Goal: Information Seeking & Learning: Check status

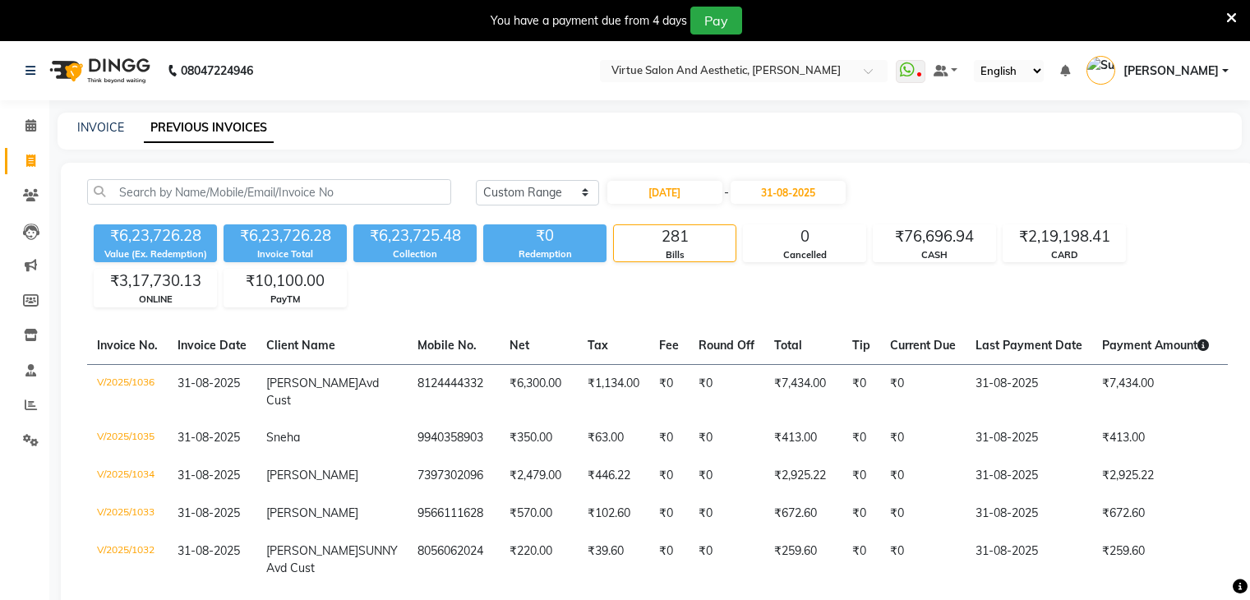
select select "range"
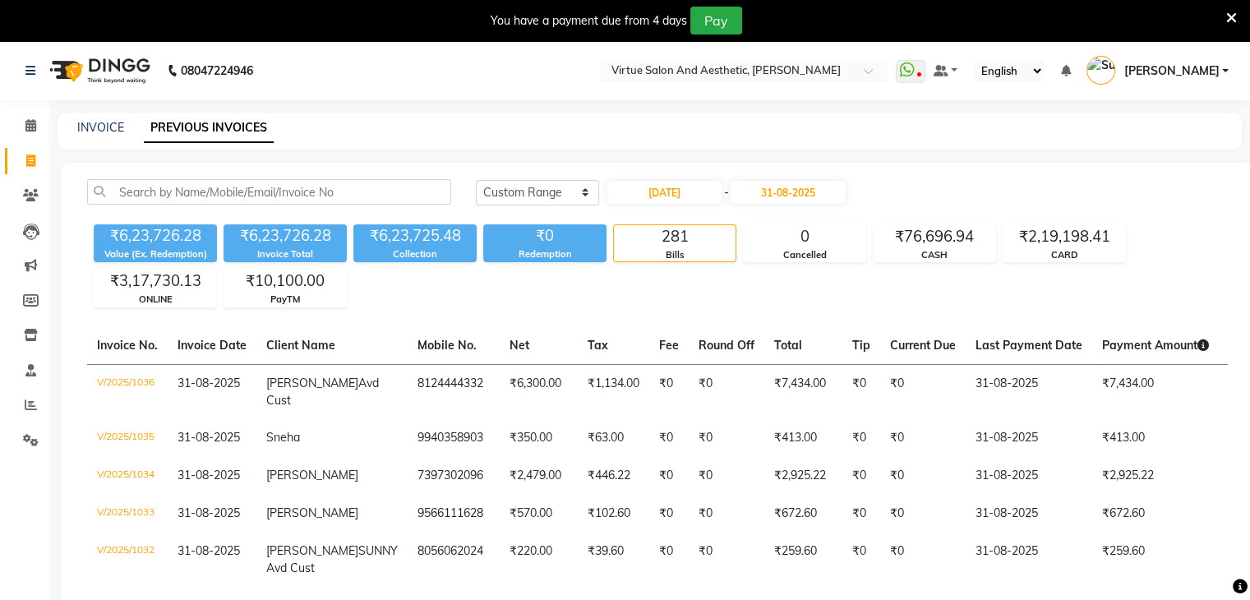
click at [796, 80] on ng-select "Select Location × Virtue Salon And Aesthetic, Avadi" at bounding box center [744, 71] width 288 height 22
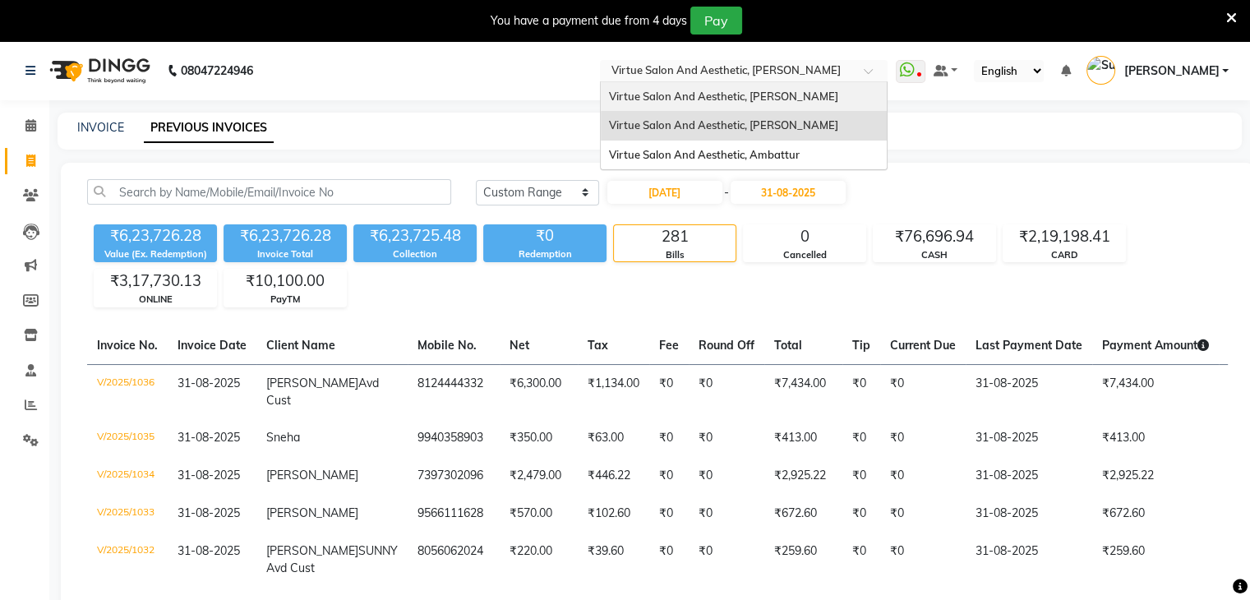
click at [797, 98] on span "Virtue Salon And Aesthetic, [PERSON_NAME]" at bounding box center [723, 96] width 229 height 13
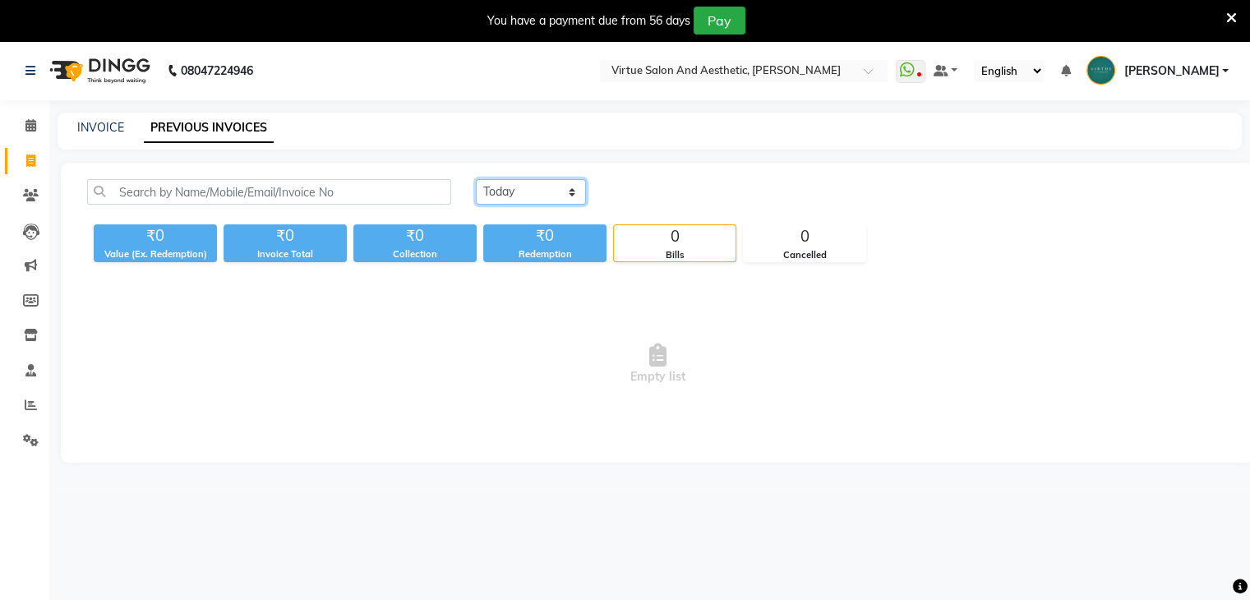
click at [550, 187] on select "[DATE] [DATE] Custom Range" at bounding box center [531, 191] width 110 height 25
select select "range"
click at [476, 179] on select "[DATE] [DATE] Custom Range" at bounding box center [531, 191] width 110 height 25
click at [675, 195] on input "[DATE]" at bounding box center [664, 192] width 115 height 23
select select "9"
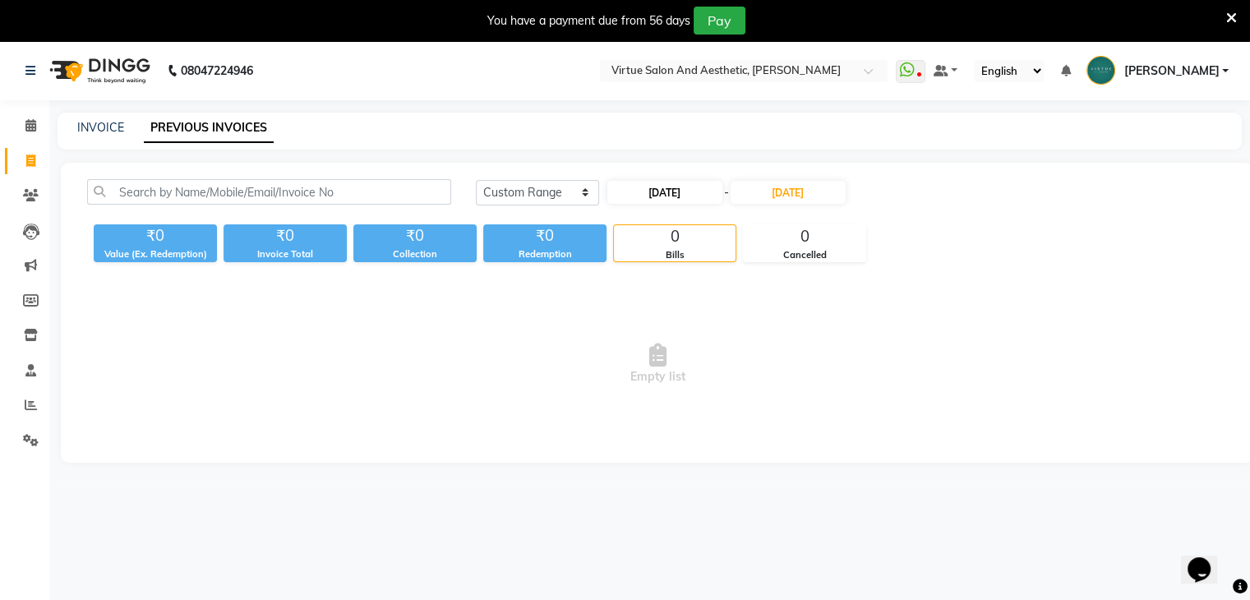
select select "2025"
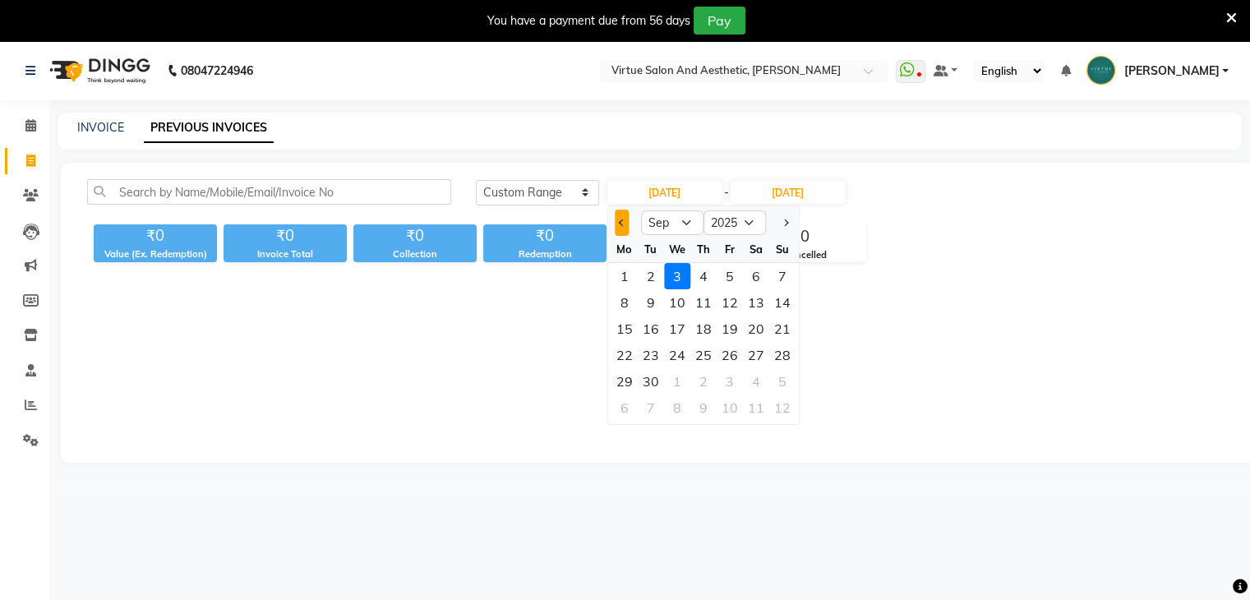
click at [624, 223] on span "Previous month" at bounding box center [622, 222] width 7 height 7
select select "8"
click at [730, 274] on div "1" at bounding box center [730, 276] width 26 height 26
type input "[DATE]"
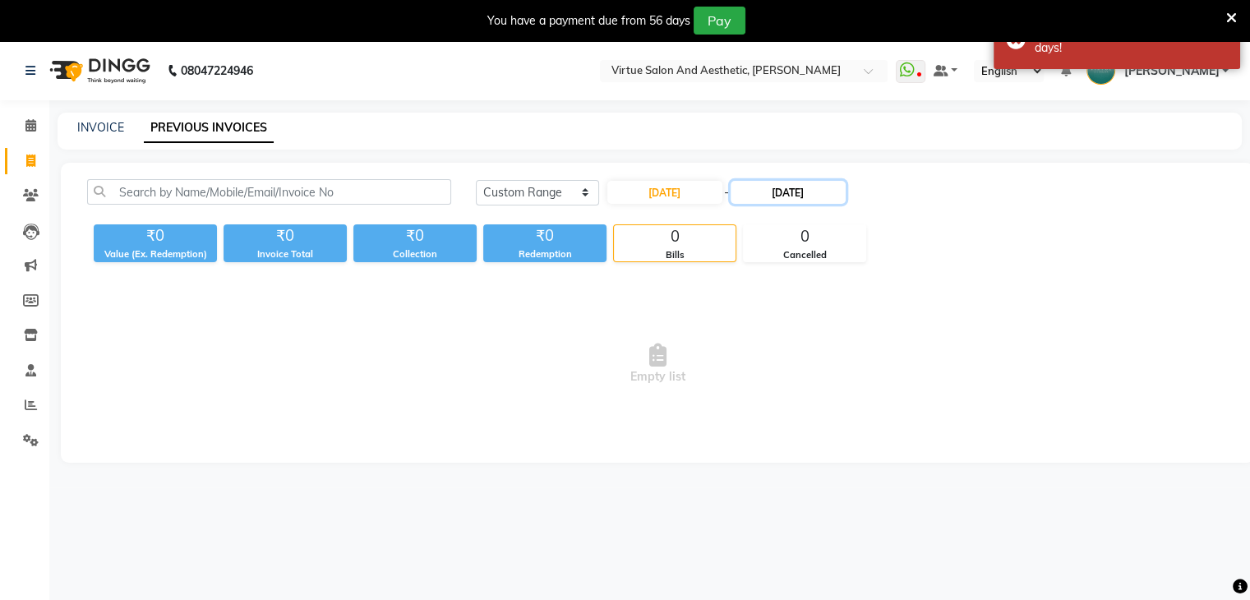
click at [801, 195] on input "[DATE]" at bounding box center [788, 192] width 115 height 23
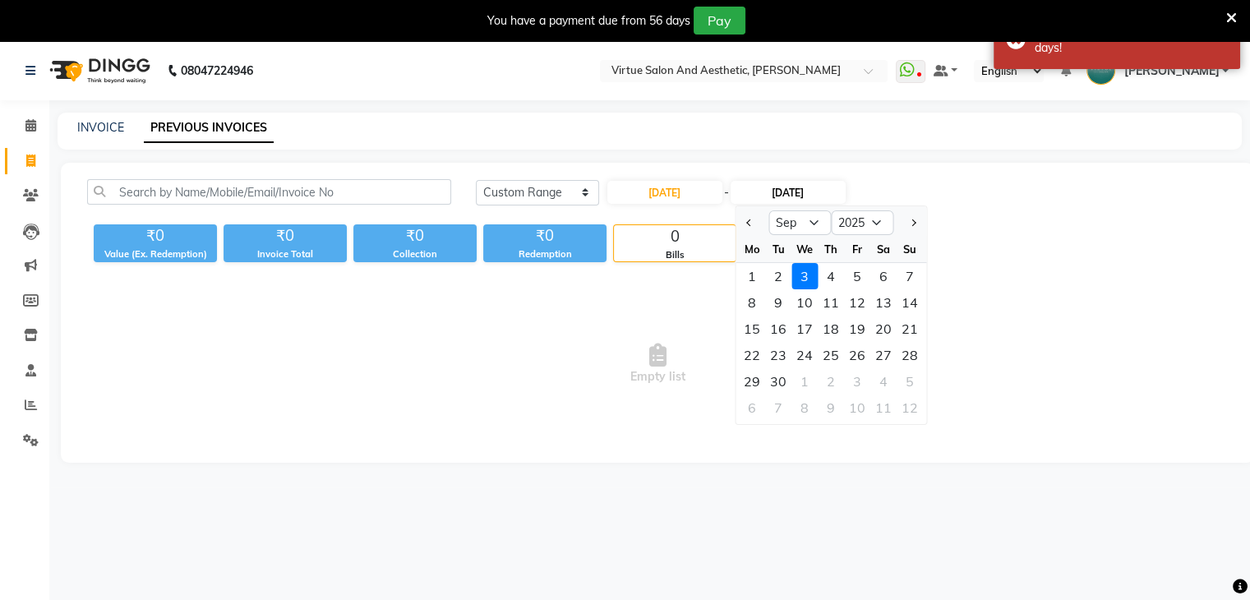
click at [801, 195] on input "[DATE]" at bounding box center [788, 192] width 115 height 23
click at [755, 223] on button "Previous month" at bounding box center [749, 223] width 14 height 26
select select "8"
click at [909, 382] on div "31" at bounding box center [910, 381] width 26 height 26
type input "31-08-2025"
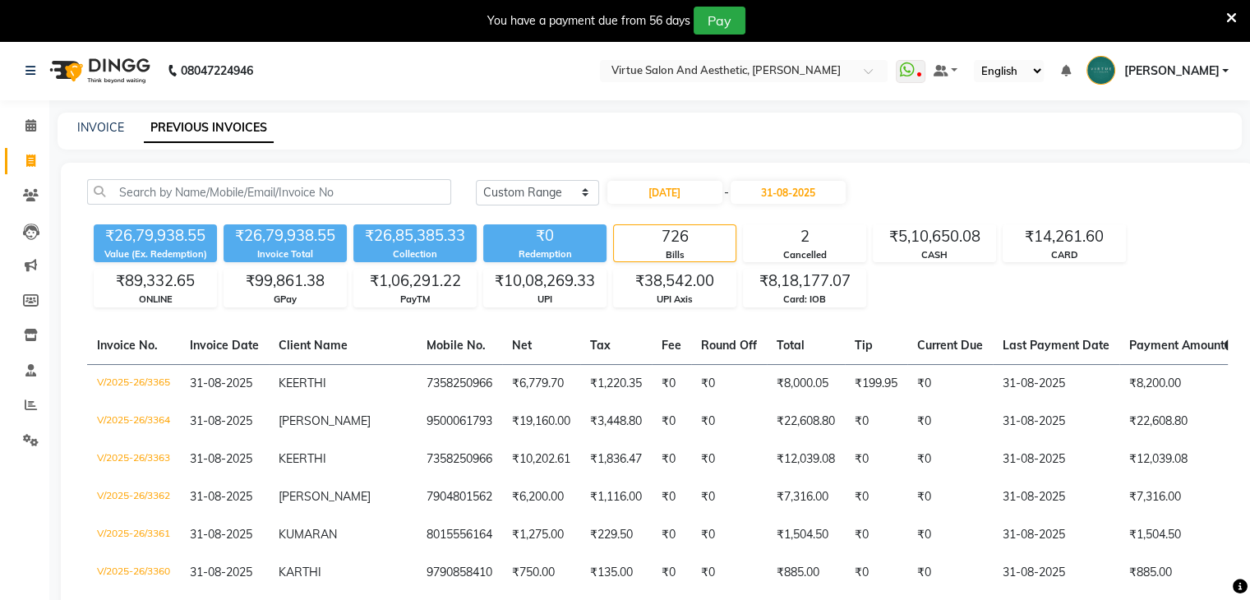
click at [171, 231] on div "₹26,79,938.55" at bounding box center [155, 235] width 123 height 23
copy div "₹26,79,938.55"
click at [692, 188] on input "[DATE]" at bounding box center [664, 192] width 115 height 23
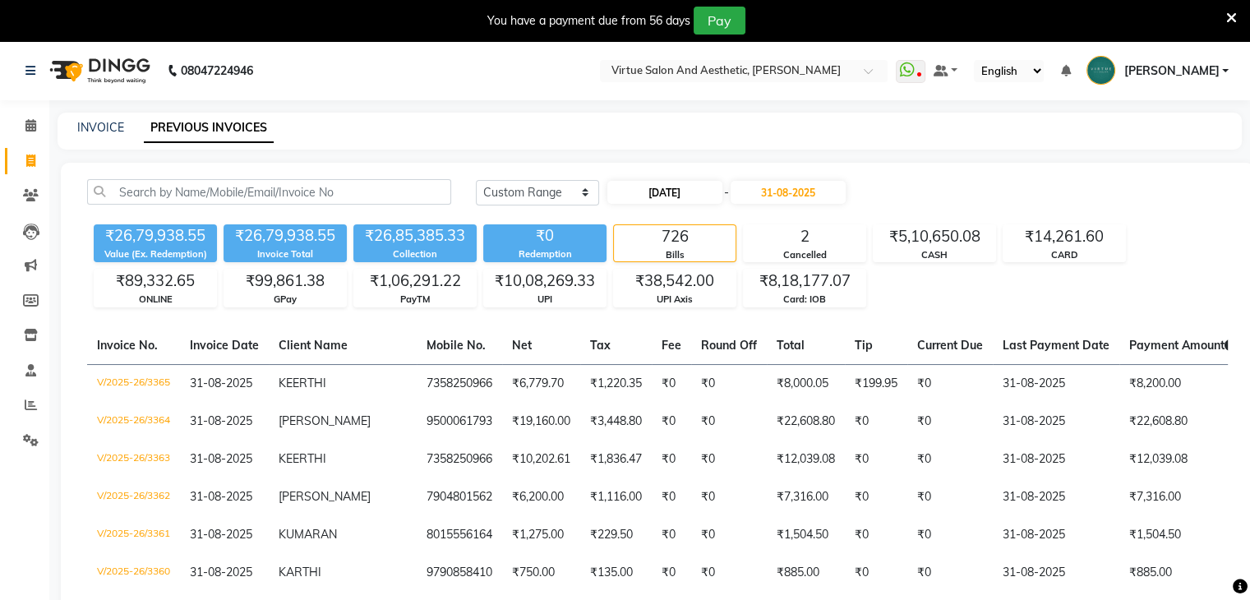
select select "8"
select select "2025"
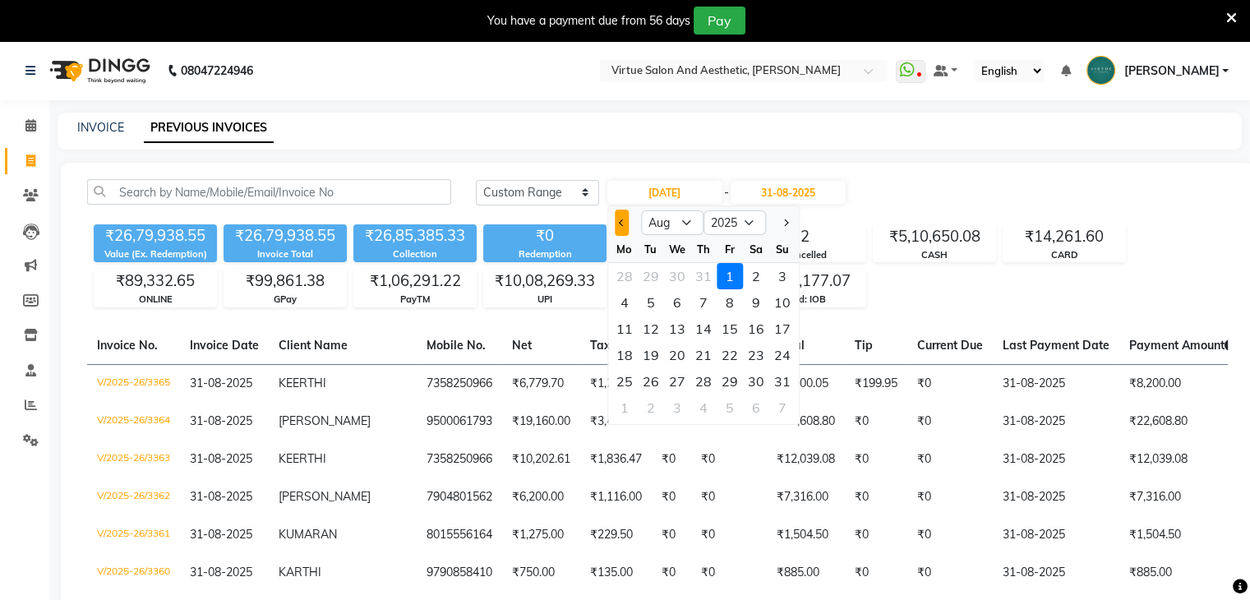
click at [621, 221] on span "Previous month" at bounding box center [622, 222] width 7 height 7
select select "7"
click at [653, 277] on div "1" at bounding box center [651, 276] width 26 height 26
type input "[DATE]"
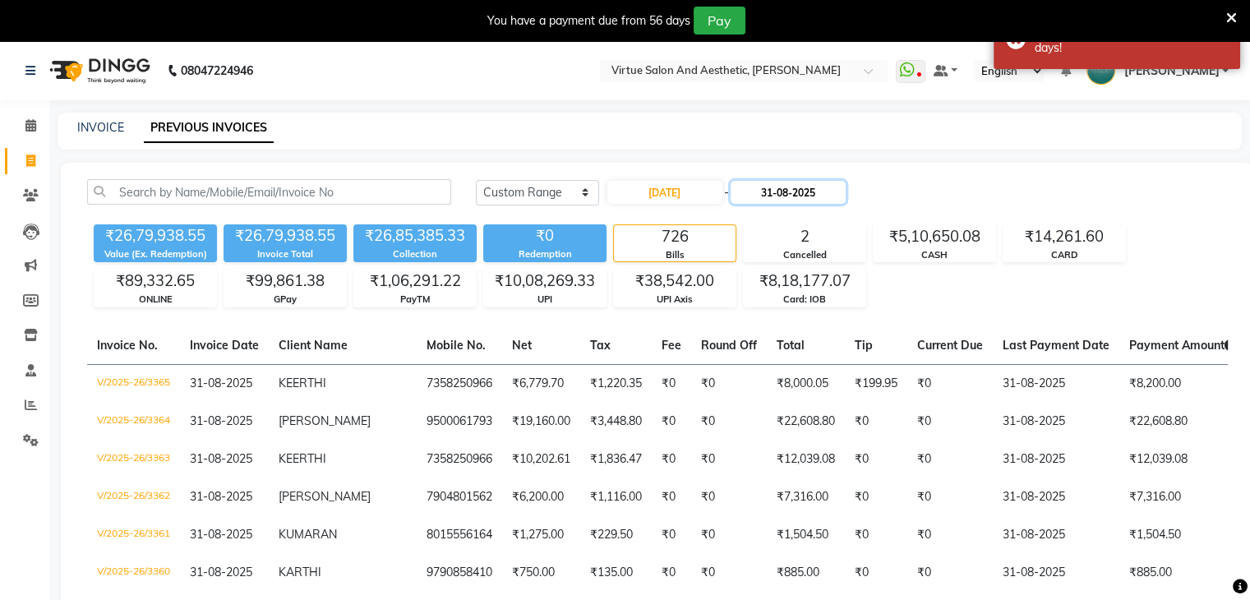
click at [799, 197] on input "31-08-2025" at bounding box center [788, 192] width 115 height 23
select select "8"
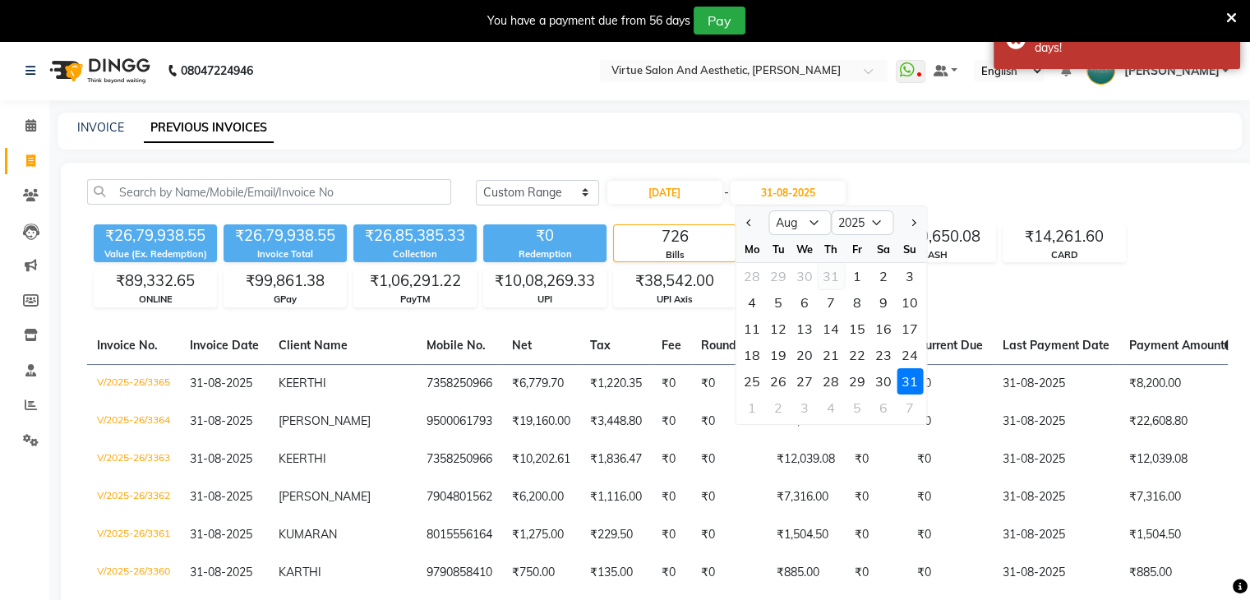
click at [834, 278] on div "31" at bounding box center [831, 276] width 26 height 26
type input "[DATE]"
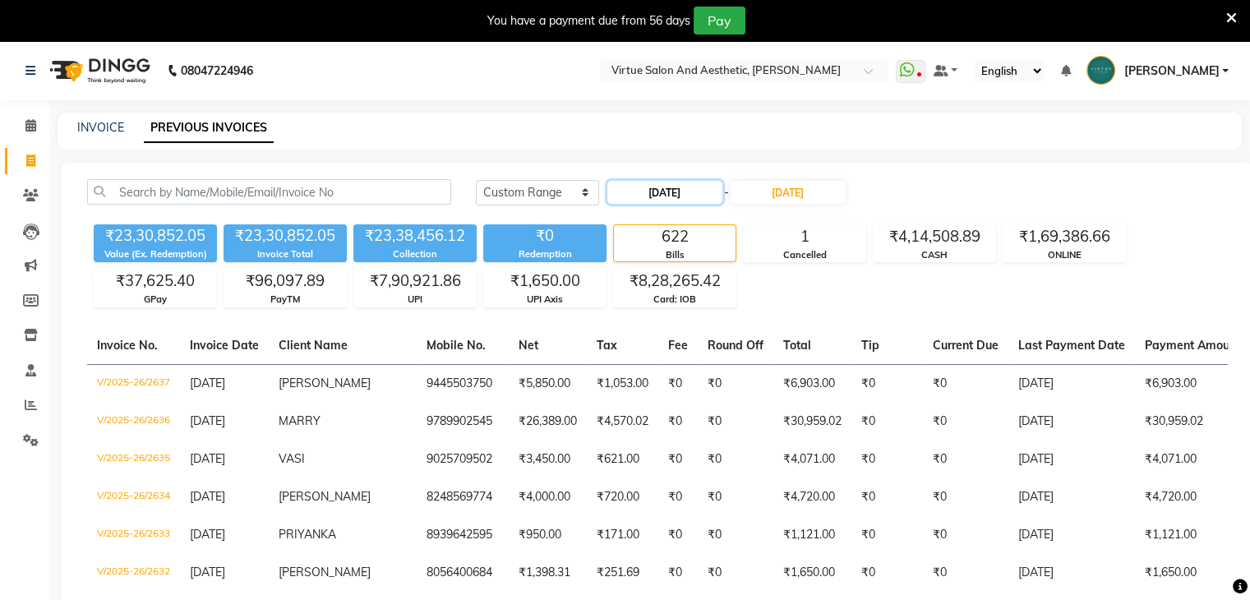
click at [660, 194] on input "[DATE]" at bounding box center [664, 192] width 115 height 23
select select "7"
select select "2025"
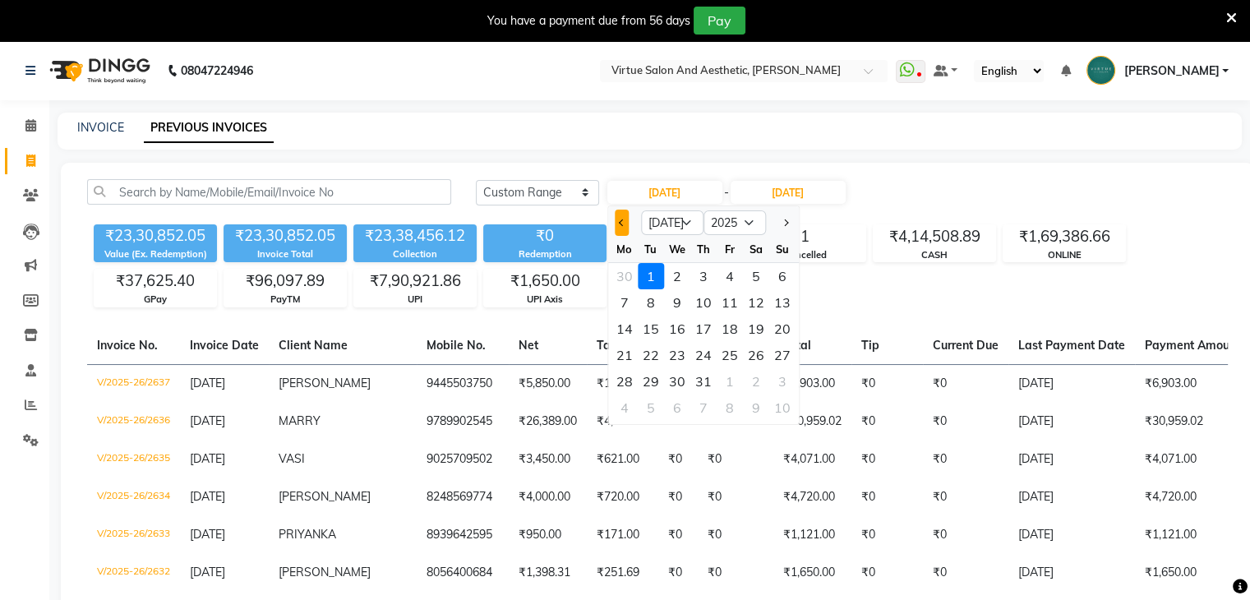
click at [620, 223] on span "Previous month" at bounding box center [622, 222] width 7 height 7
click at [626, 226] on button "Previous month" at bounding box center [622, 223] width 14 height 26
select select "5"
click at [704, 274] on div "1" at bounding box center [703, 276] width 26 height 26
type input "[DATE]"
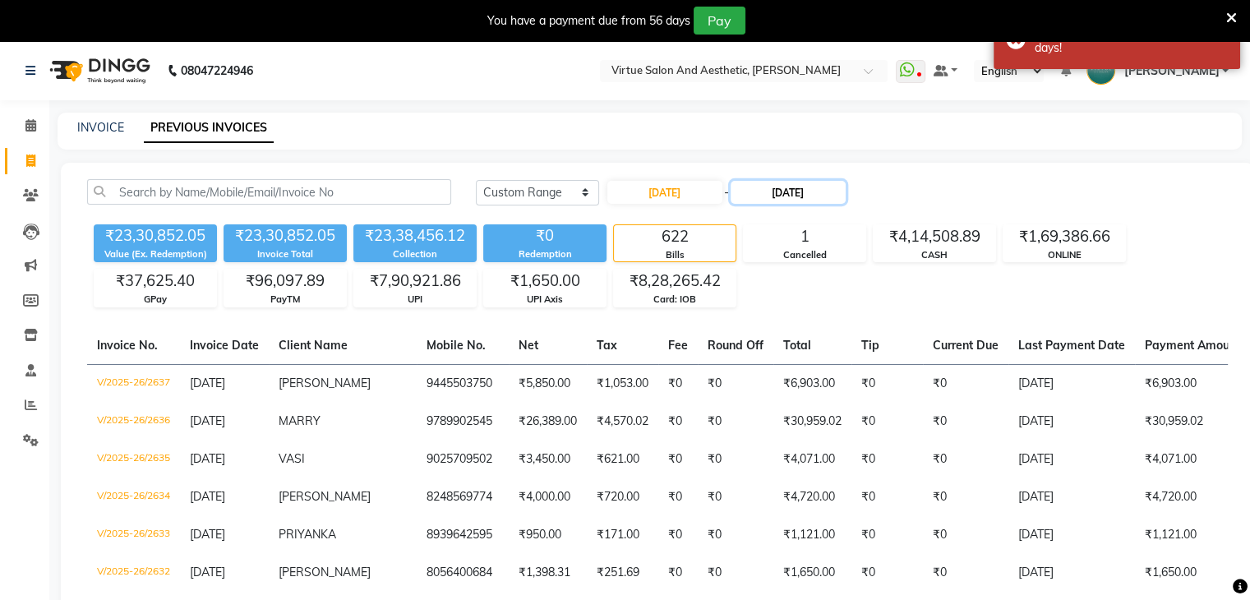
click at [796, 196] on input "[DATE]" at bounding box center [788, 192] width 115 height 23
select select "7"
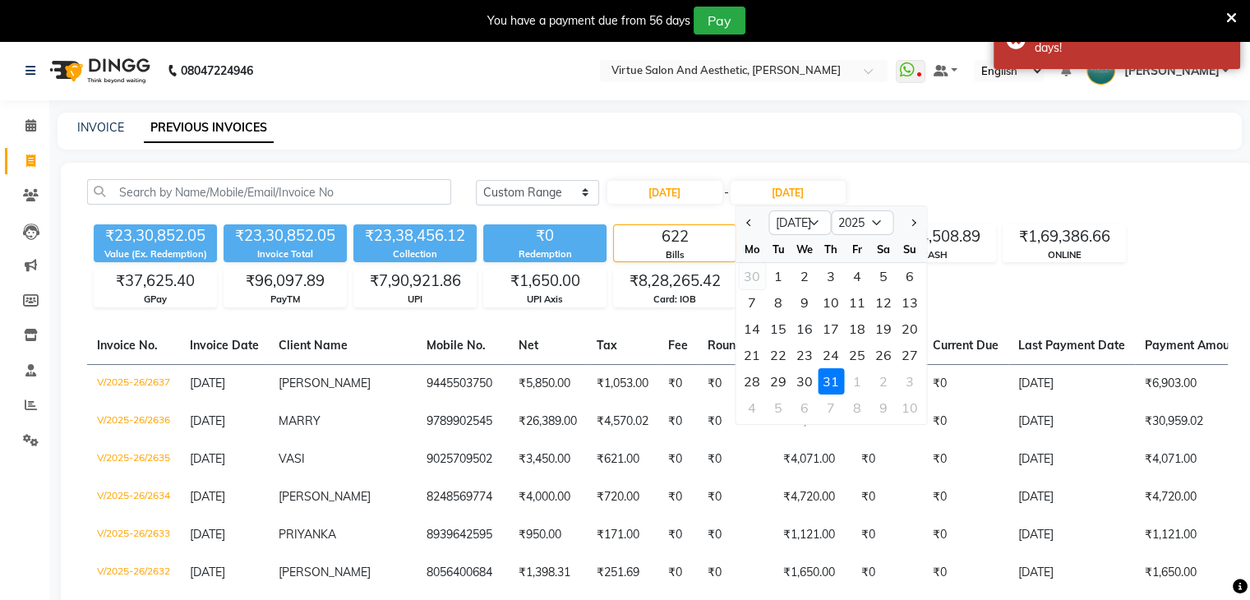
click at [750, 273] on div "30" at bounding box center [752, 276] width 26 height 26
type input "[DATE]"
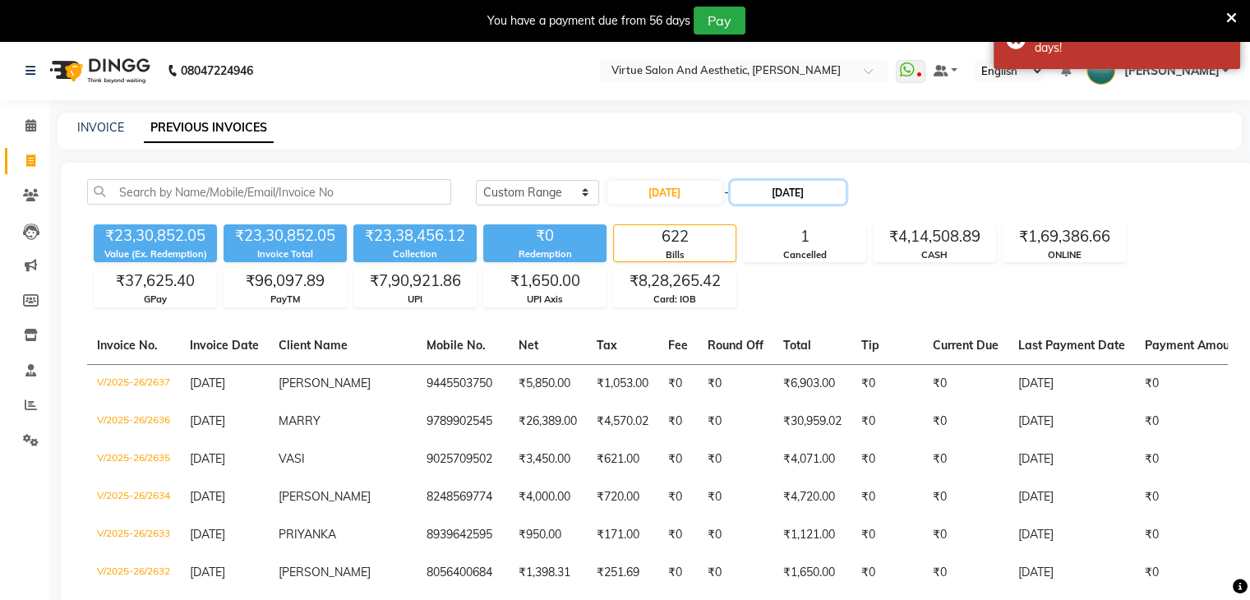
click at [805, 201] on input "[DATE]" at bounding box center [788, 192] width 115 height 23
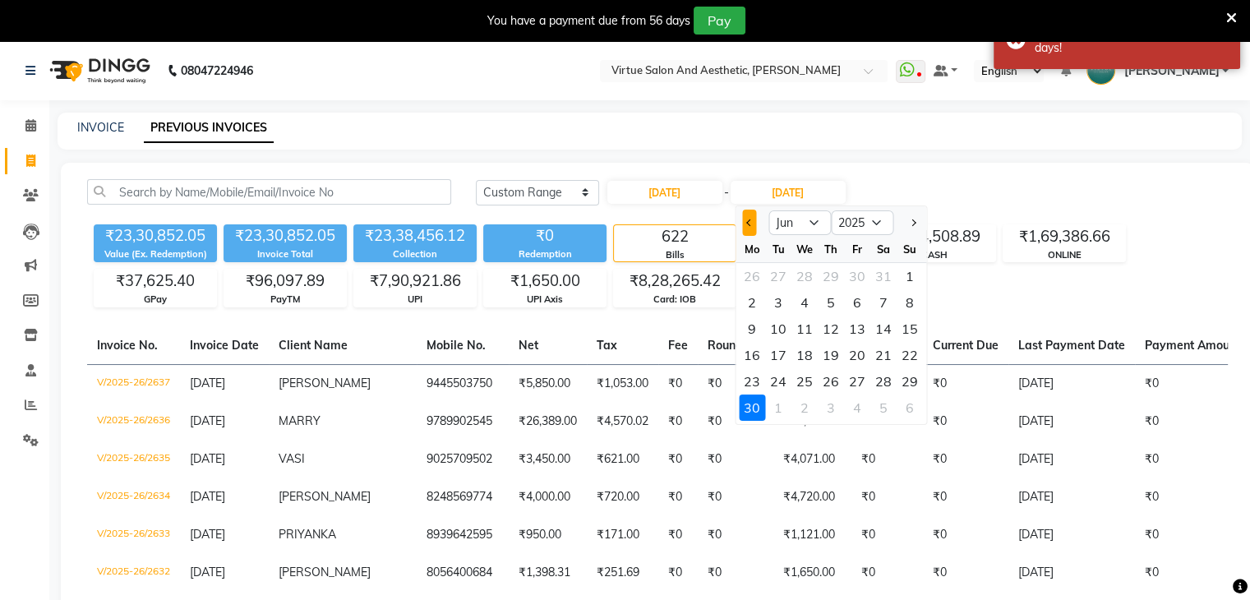
click at [747, 222] on span "Previous month" at bounding box center [749, 222] width 7 height 7
select select "5"
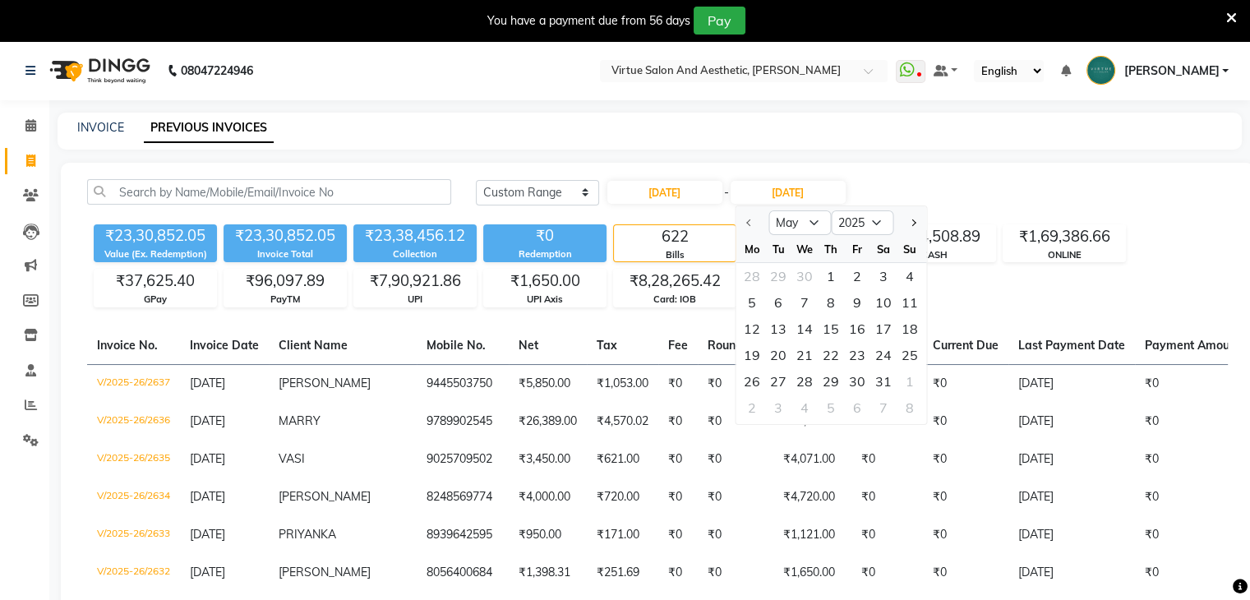
click at [804, 275] on div "28 29 30 1 2 3 4" at bounding box center [831, 276] width 191 height 26
click at [879, 385] on div "31" at bounding box center [883, 381] width 26 height 26
type input "[DATE]"
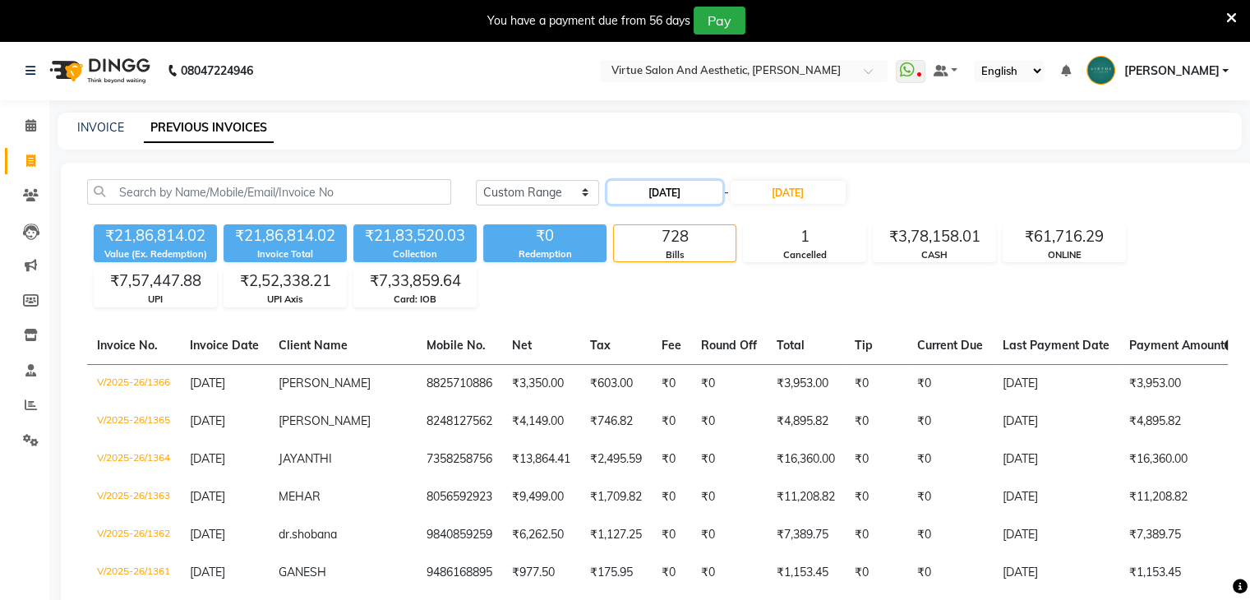
click at [669, 191] on input "[DATE]" at bounding box center [664, 192] width 115 height 23
select select "5"
select select "2025"
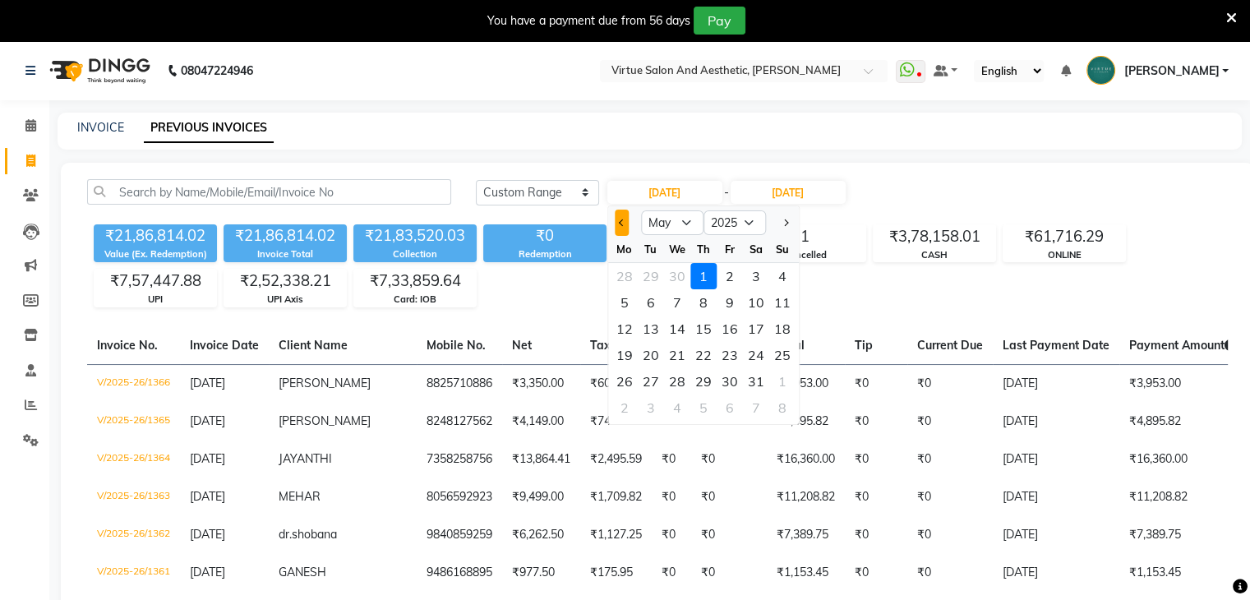
click at [621, 224] on span "Previous month" at bounding box center [622, 222] width 7 height 7
select select "4"
click at [650, 270] on div "1" at bounding box center [651, 276] width 26 height 26
type input "[DATE]"
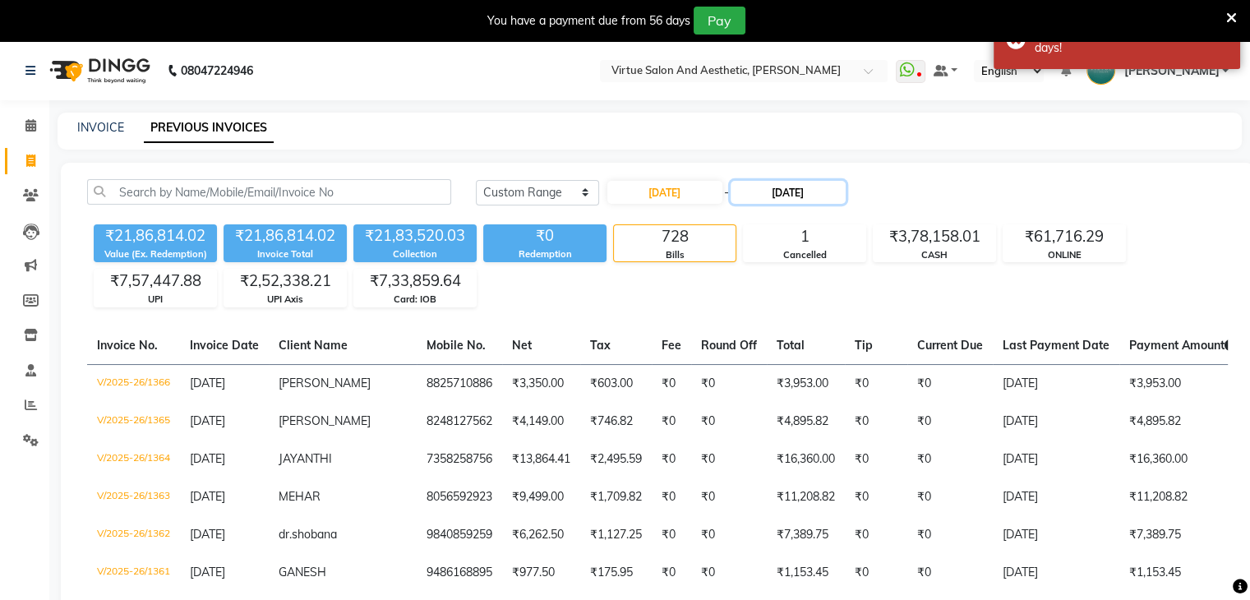
click at [779, 192] on input "[DATE]" at bounding box center [788, 192] width 115 height 23
select select "5"
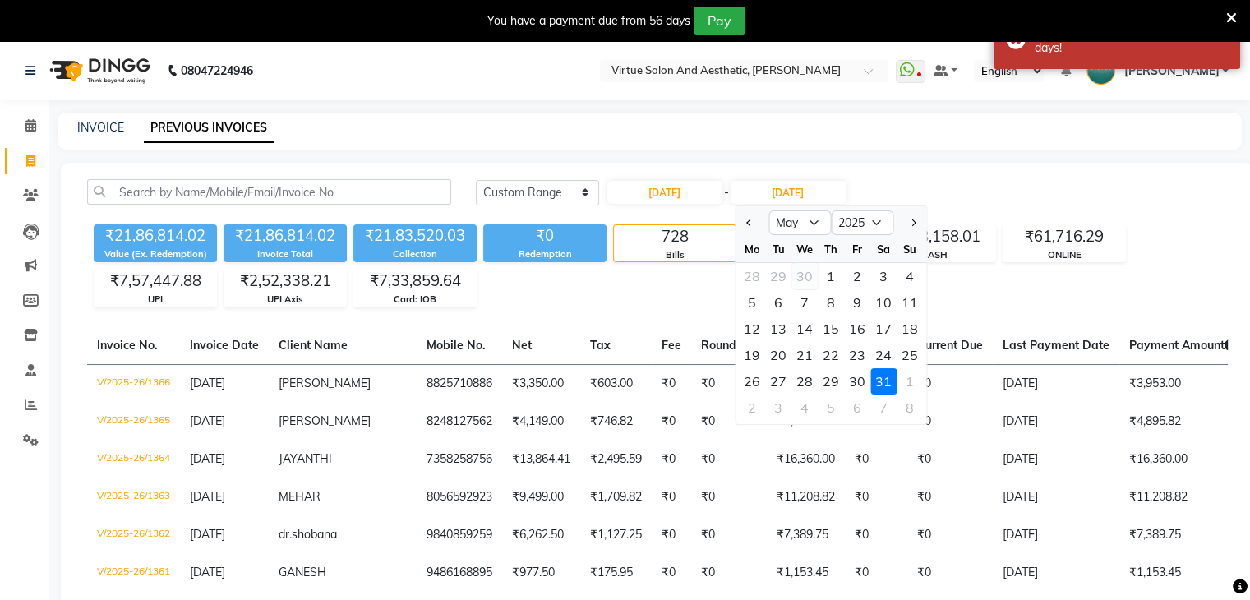
click at [806, 280] on div "30" at bounding box center [805, 276] width 26 height 26
type input "[DATE]"
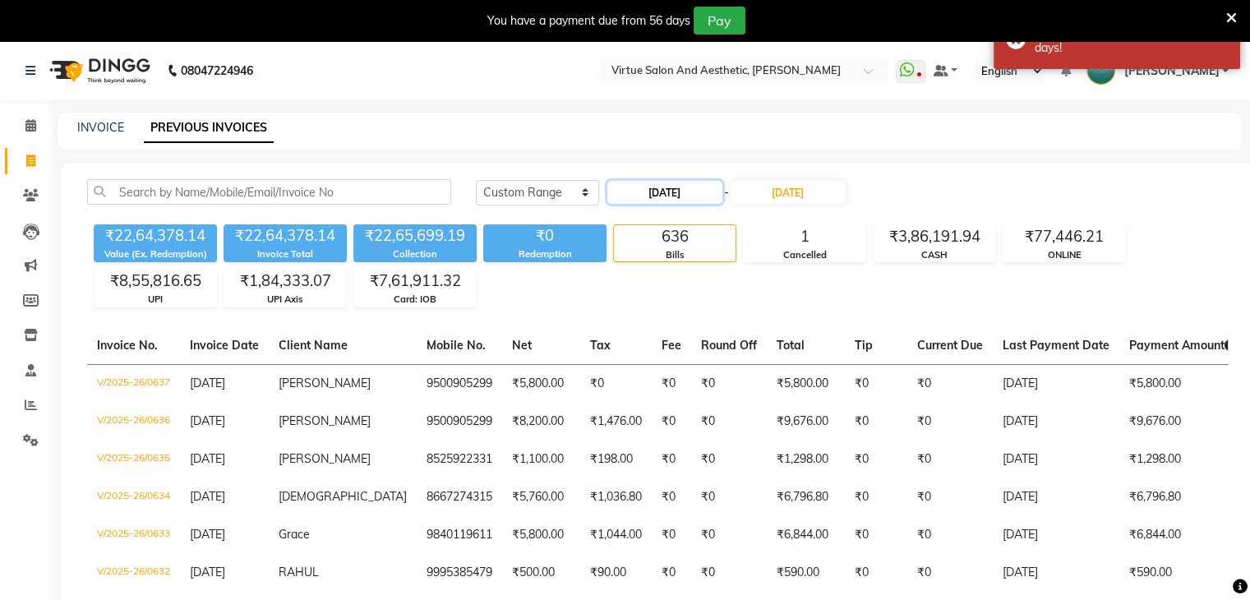
click at [677, 188] on input "[DATE]" at bounding box center [664, 192] width 115 height 23
select select "4"
select select "2025"
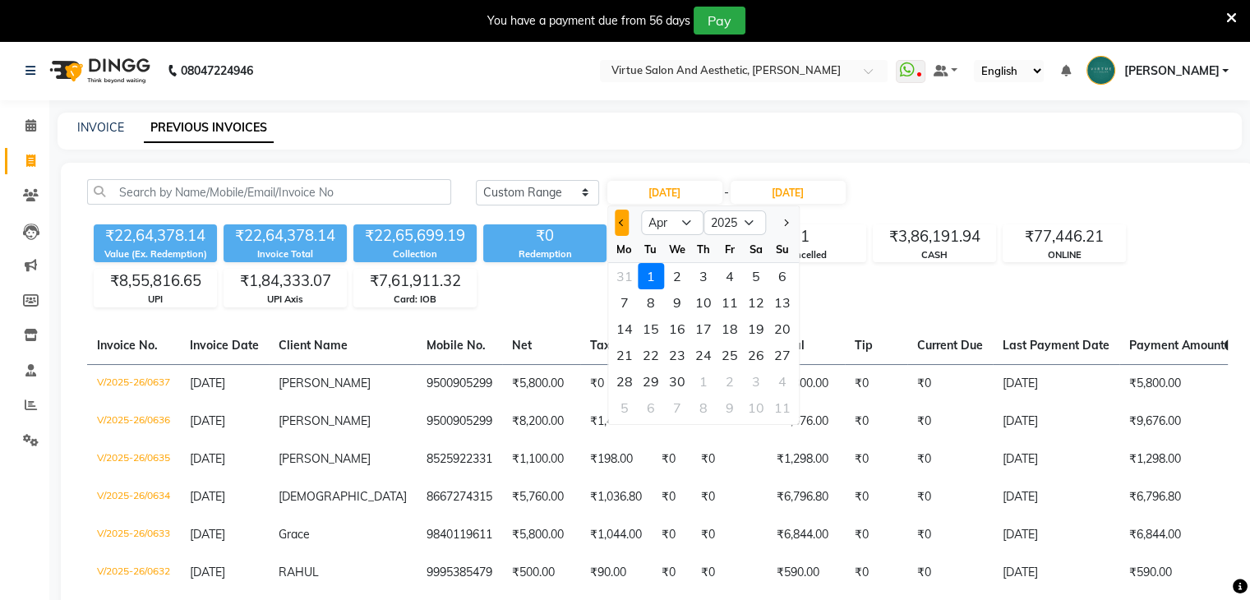
click at [619, 221] on span "Previous month" at bounding box center [622, 222] width 7 height 7
select select "3"
click at [759, 277] on div "1" at bounding box center [756, 276] width 26 height 26
type input "[DATE]"
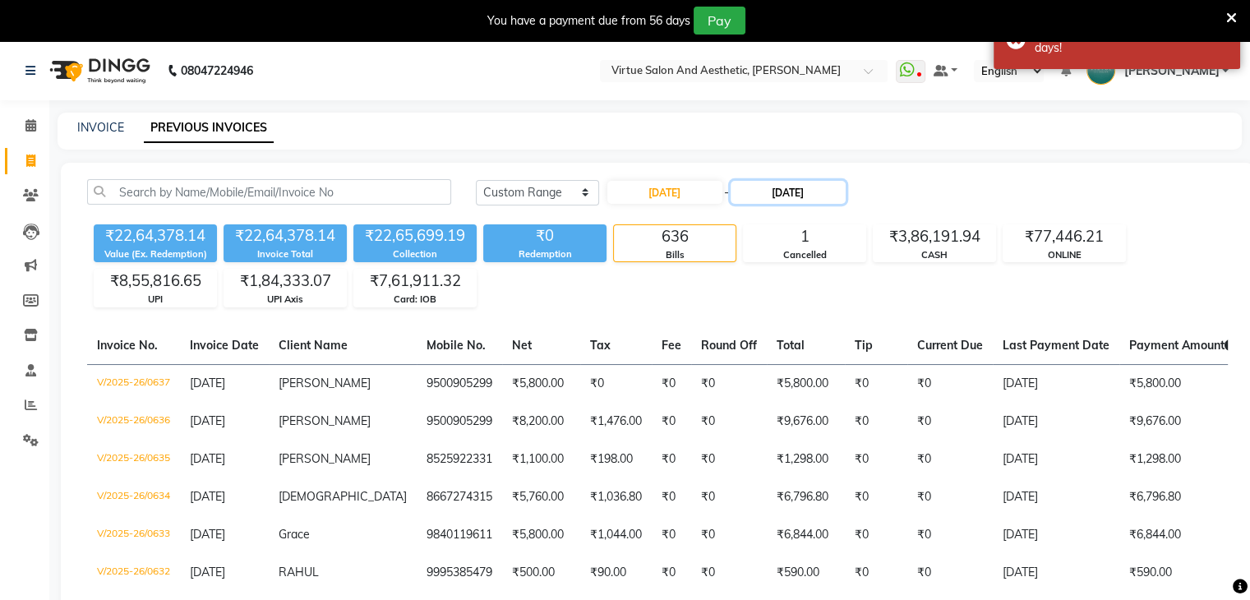
click at [787, 196] on input "[DATE]" at bounding box center [788, 192] width 115 height 23
select select "4"
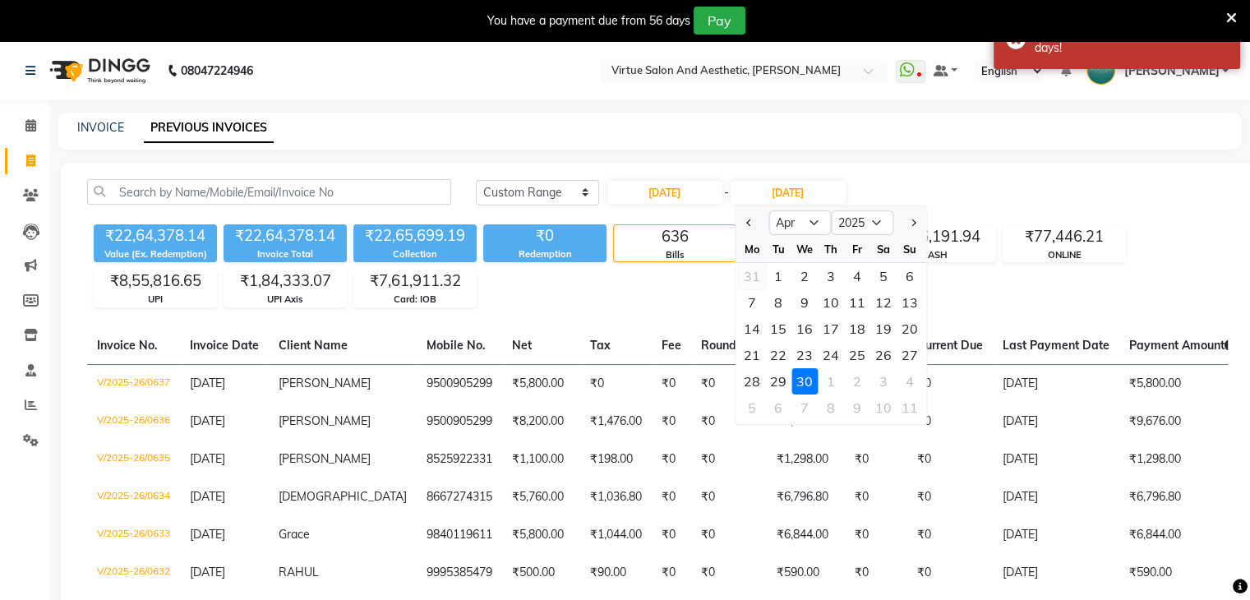
click at [753, 275] on div "31" at bounding box center [752, 276] width 26 height 26
type input "[DATE]"
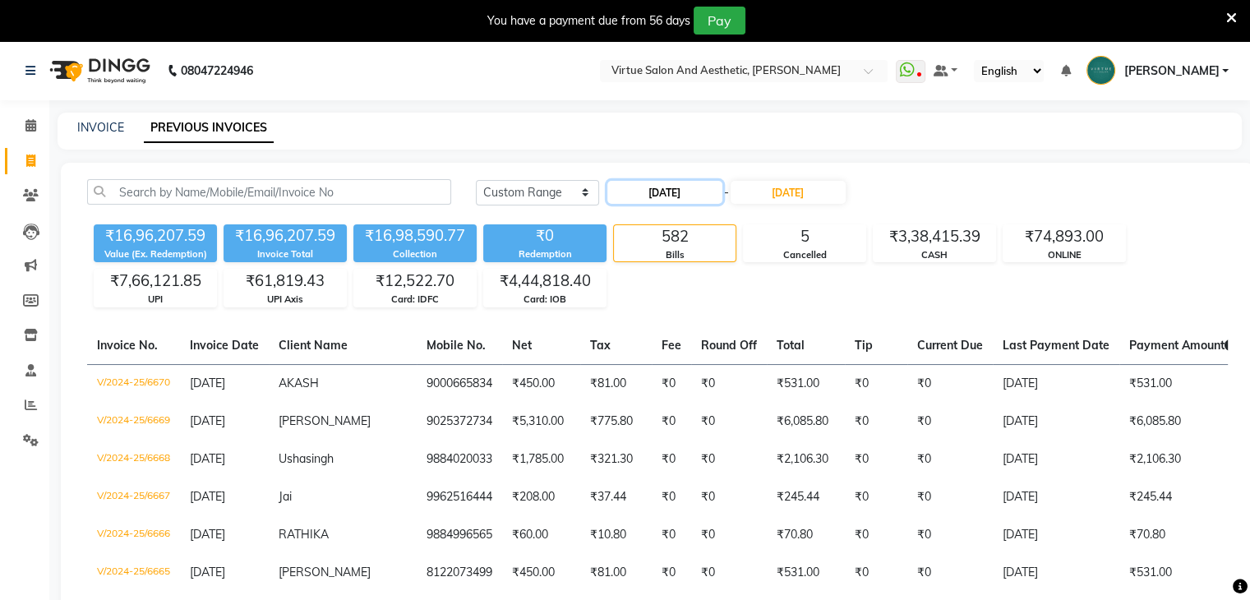
click at [695, 188] on input "[DATE]" at bounding box center [664, 192] width 115 height 23
select select "3"
select select "2025"
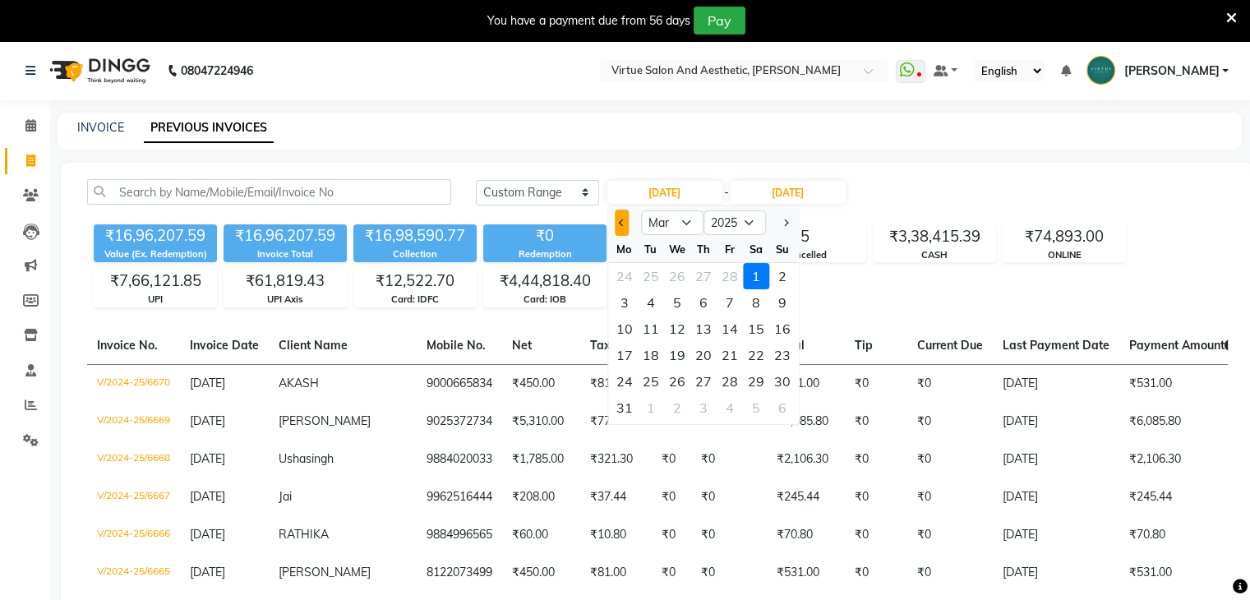
click at [618, 224] on button "Previous month" at bounding box center [622, 223] width 14 height 26
select select "2"
click at [763, 274] on div "1" at bounding box center [756, 276] width 26 height 26
type input "[DATE]"
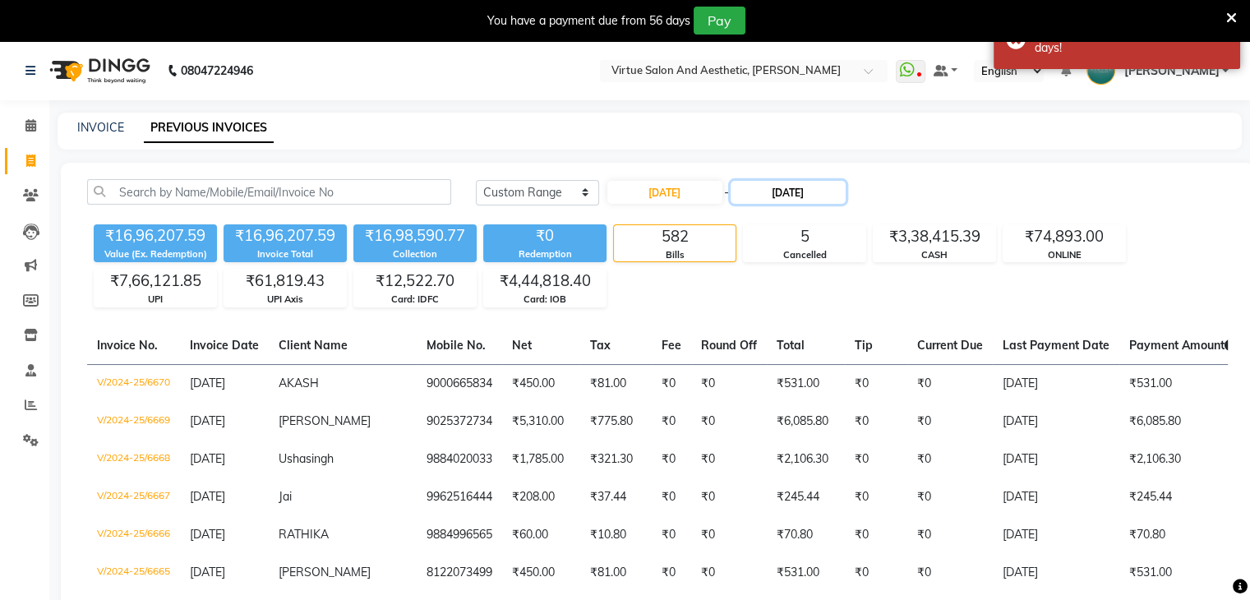
click at [806, 191] on input "[DATE]" at bounding box center [788, 192] width 115 height 23
select select "3"
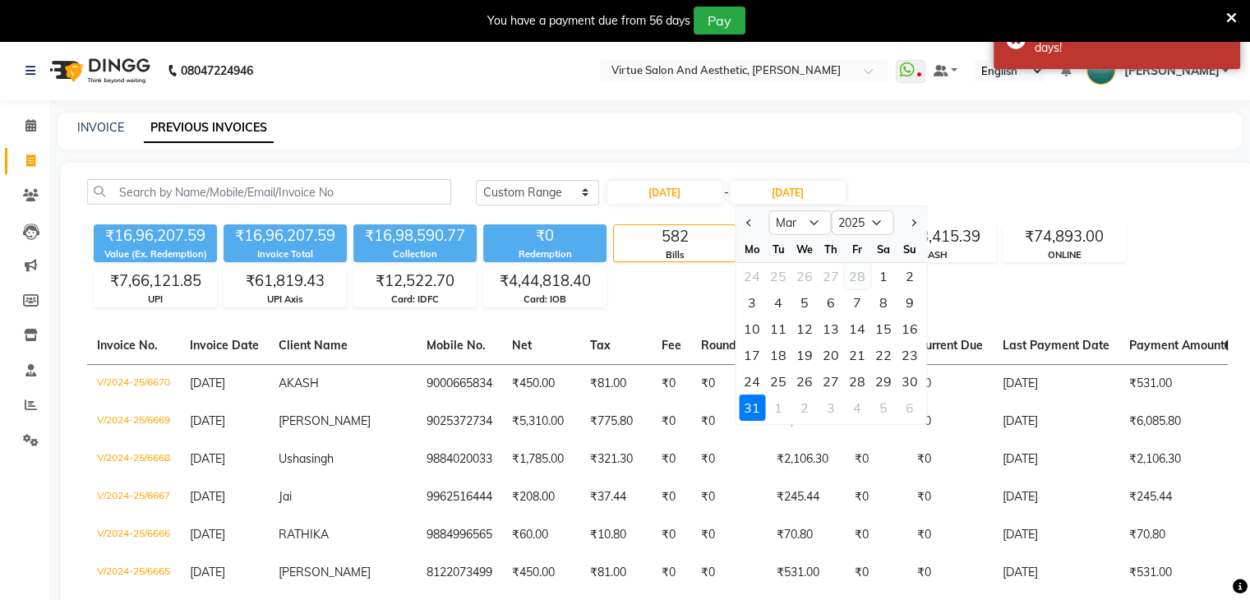
click at [860, 277] on div "28" at bounding box center [857, 276] width 26 height 26
type input "[DATE]"
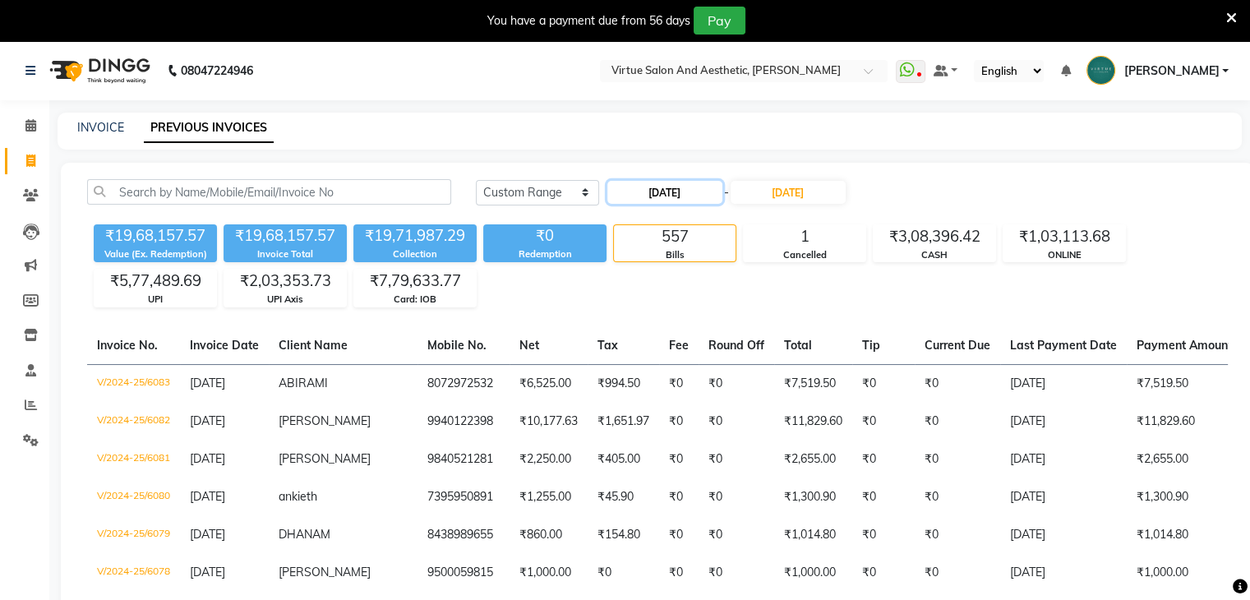
click at [652, 185] on input "[DATE]" at bounding box center [664, 192] width 115 height 23
select select "2"
select select "2025"
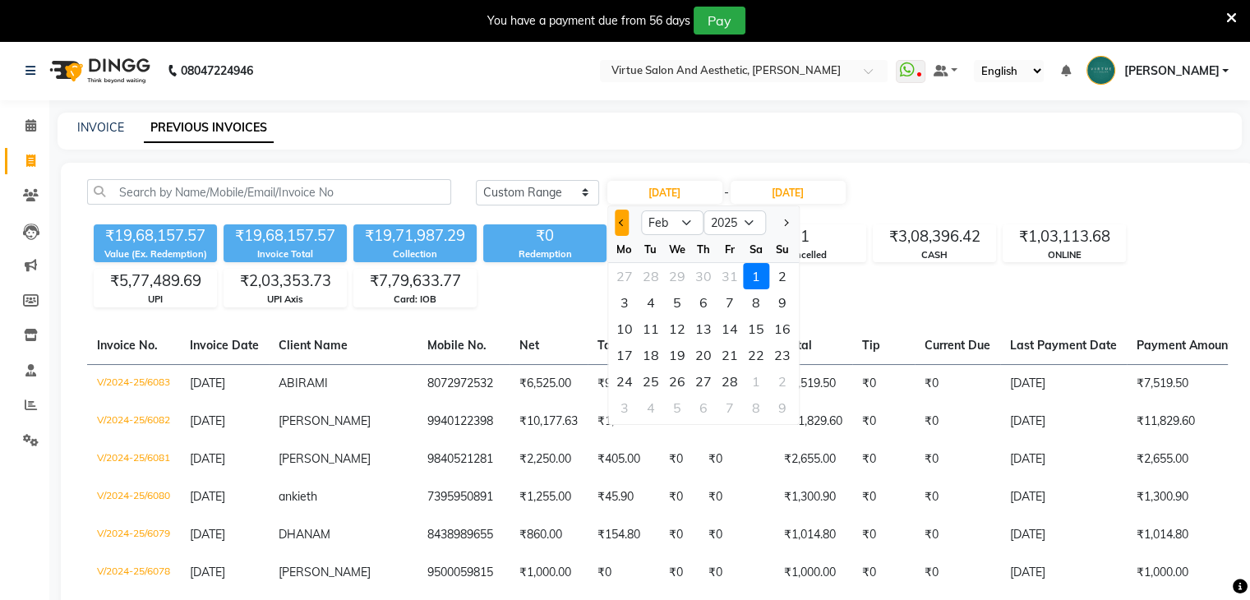
click at [623, 221] on span "Previous month" at bounding box center [622, 222] width 7 height 7
select select "1"
click at [681, 277] on div "1" at bounding box center [677, 276] width 26 height 26
type input "[DATE]"
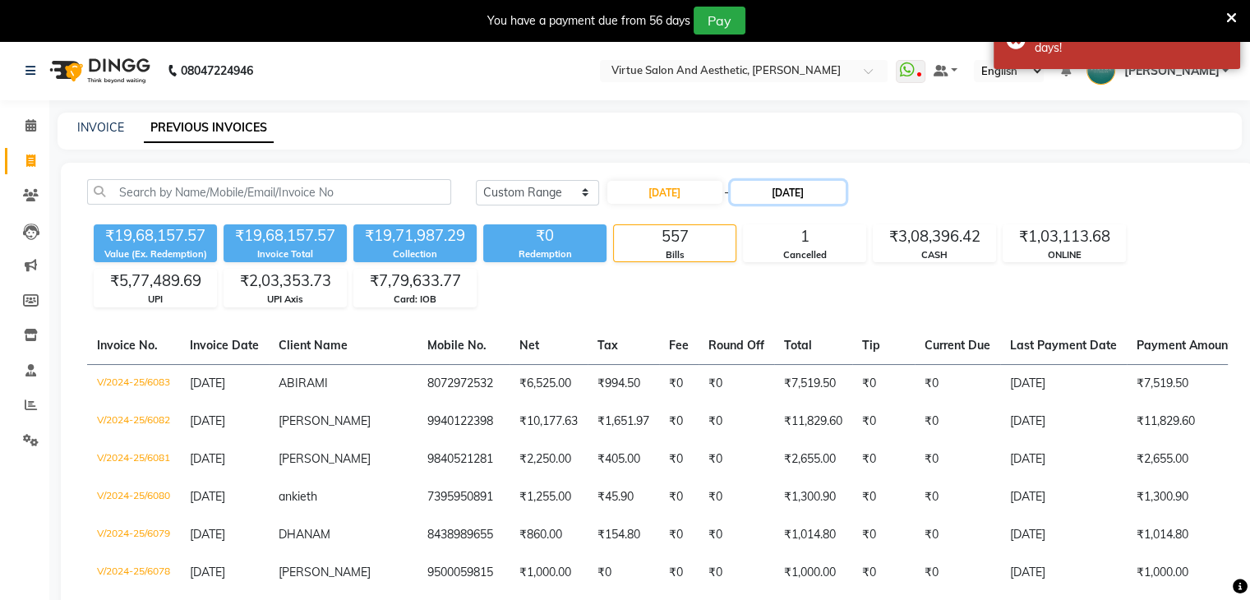
click at [787, 190] on input "[DATE]" at bounding box center [788, 192] width 115 height 23
select select "2"
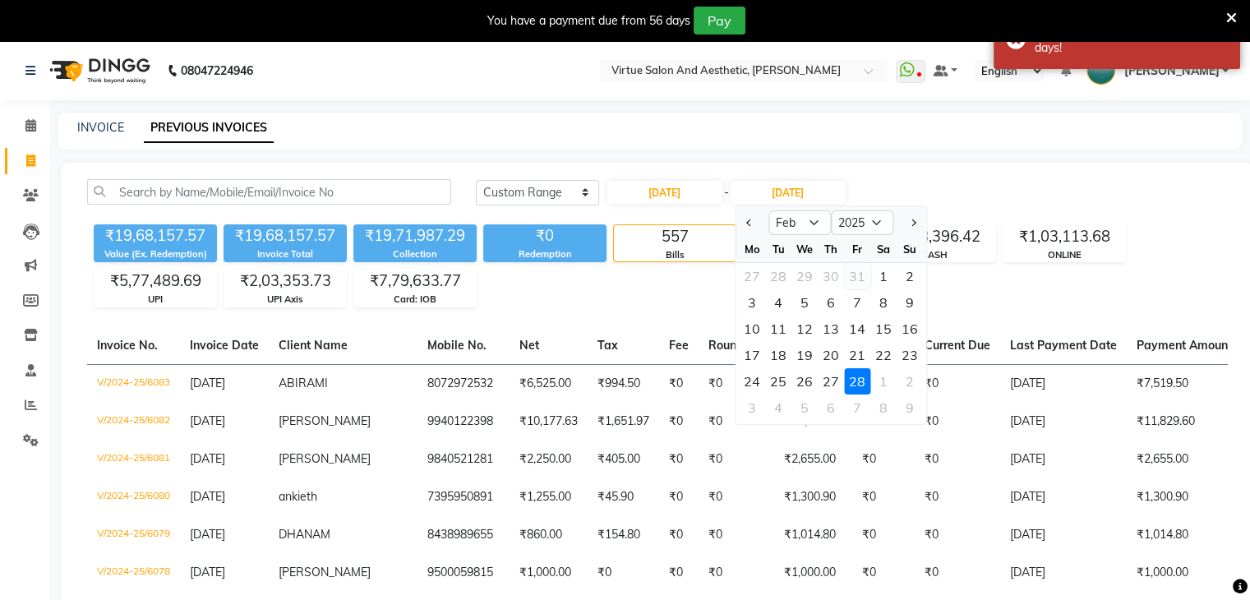
click at [857, 279] on div "31" at bounding box center [857, 276] width 26 height 26
type input "[DATE]"
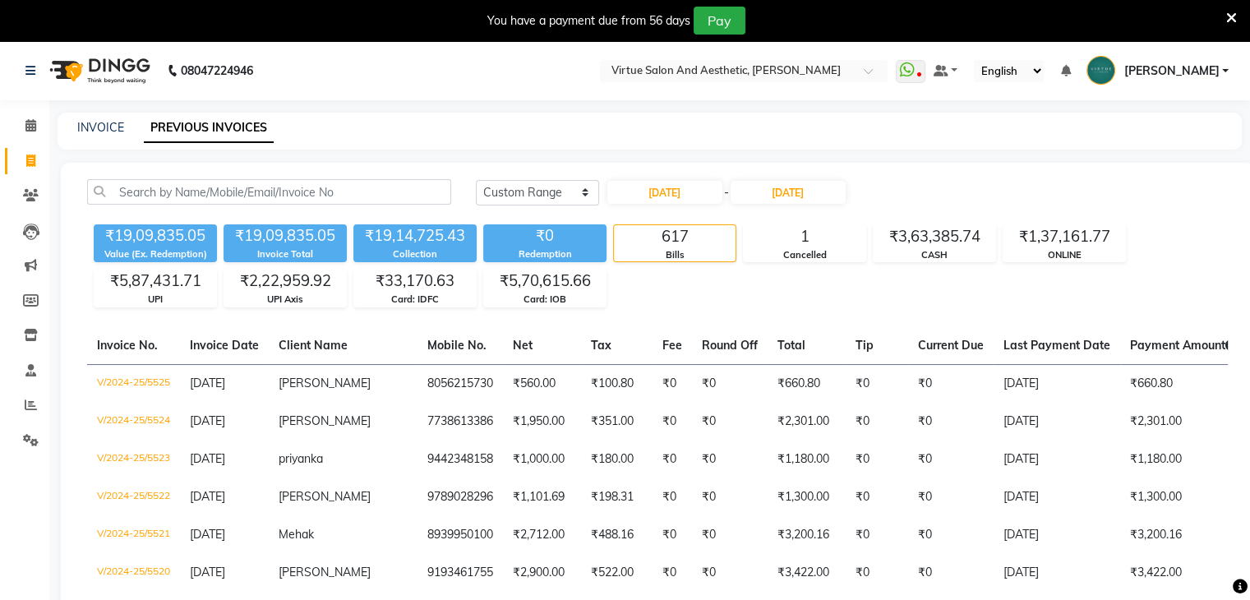
click at [460, 91] on nav "08047224946 Select Location × Virtue Salon And Aesthetic, [PERSON_NAME] WhatsAp…" at bounding box center [625, 70] width 1250 height 59
